Goal: Information Seeking & Learning: Learn about a topic

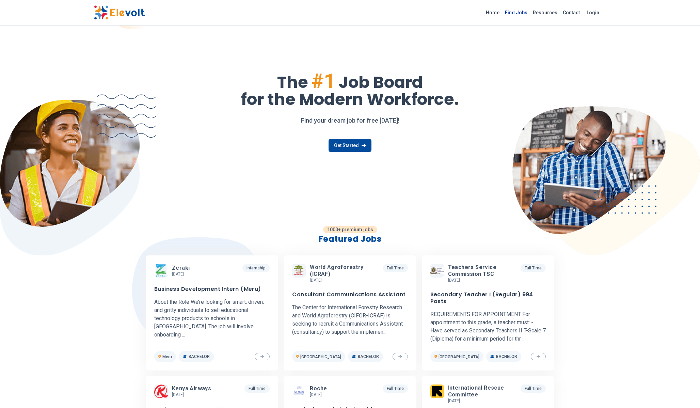
click at [515, 13] on link "Find Jobs" at bounding box center [516, 12] width 28 height 11
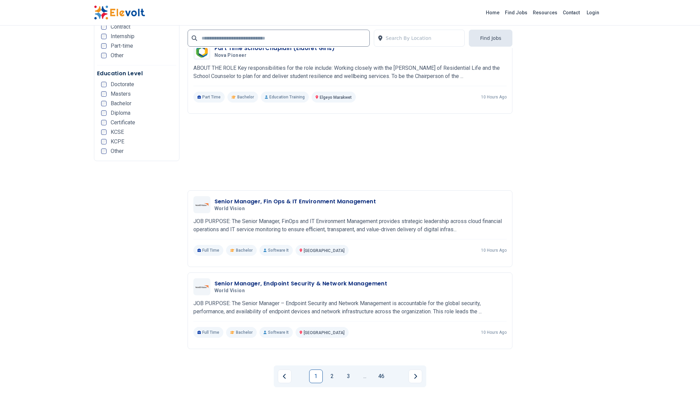
scroll to position [1354, 0]
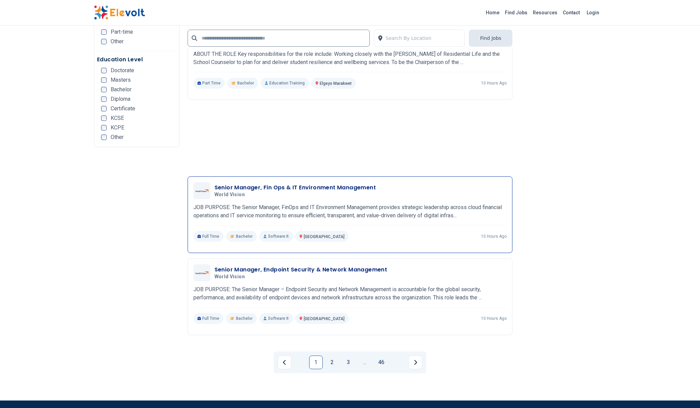
click at [369, 202] on div "Senior Manager, Fin Ops & IT Environment Management World Vision 08/13/2025 09/…" at bounding box center [350, 212] width 314 height 60
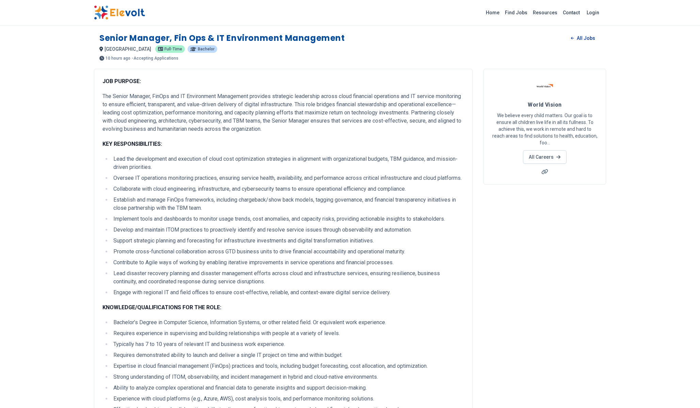
click at [582, 40] on link "All Jobs" at bounding box center [582, 38] width 35 height 10
